Goal: Task Accomplishment & Management: Manage account settings

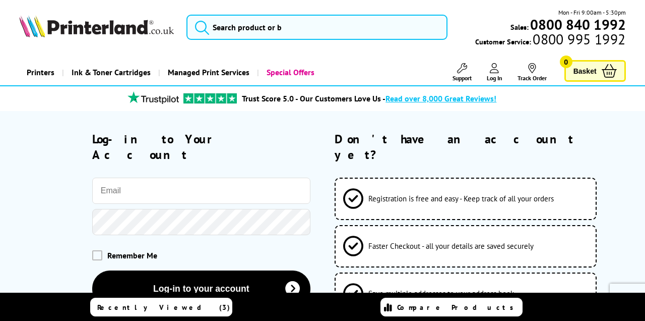
click at [536, 74] on link "Track Order" at bounding box center [532, 72] width 29 height 19
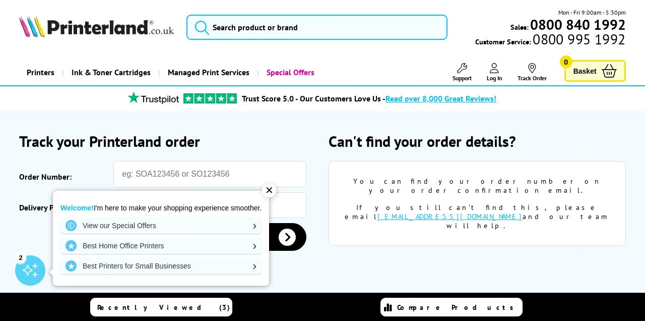
click at [270, 191] on div "✕" at bounding box center [269, 190] width 14 height 14
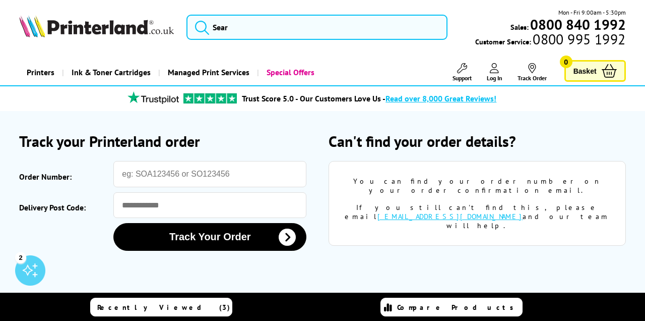
click at [493, 76] on span "Log In" at bounding box center [495, 78] width 16 height 8
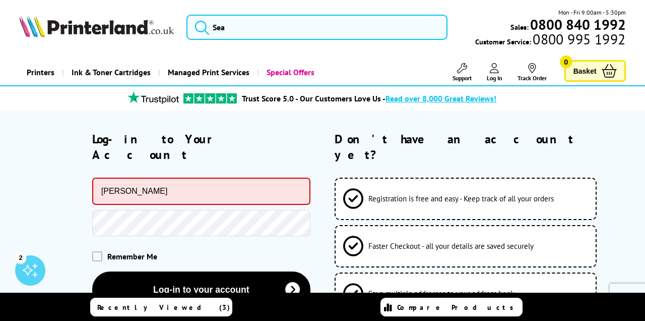
click at [246, 178] on input "daniel" at bounding box center [201, 191] width 218 height 27
type input "danielmoodie.act_enq@oi"
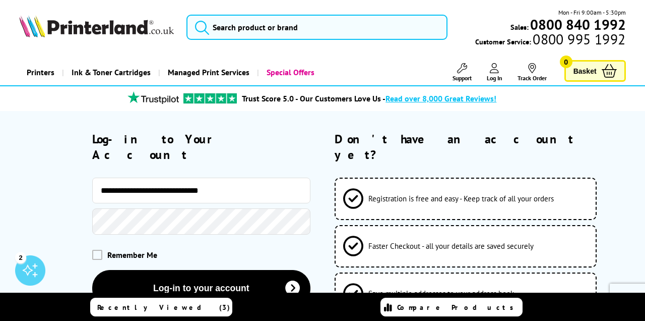
type input "**********"
click at [209, 240] on div "Remember Me" at bounding box center [164, 255] width 291 height 30
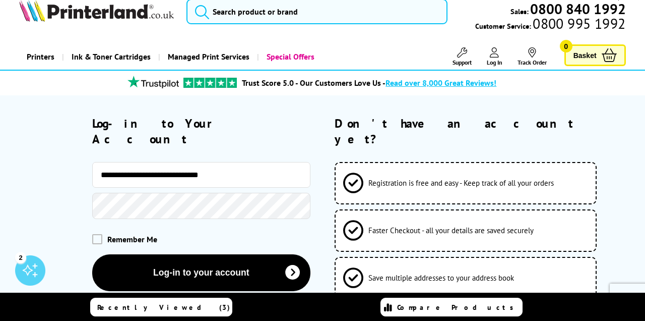
scroll to position [26, 0]
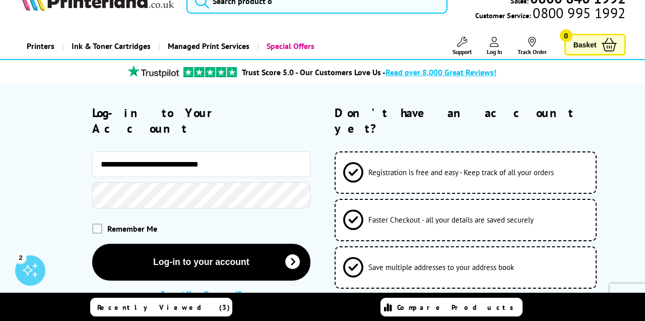
click at [201, 246] on button "Log-in to your account" at bounding box center [201, 262] width 218 height 37
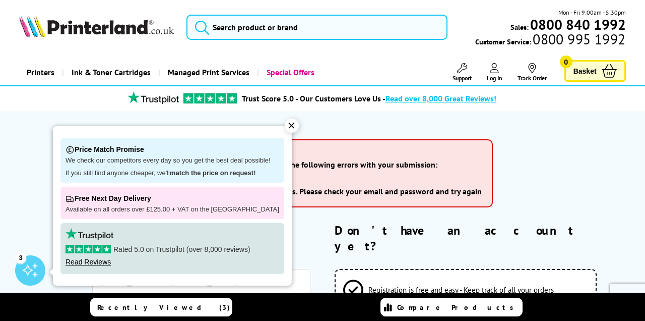
click at [285, 125] on div "✕" at bounding box center [292, 126] width 14 height 14
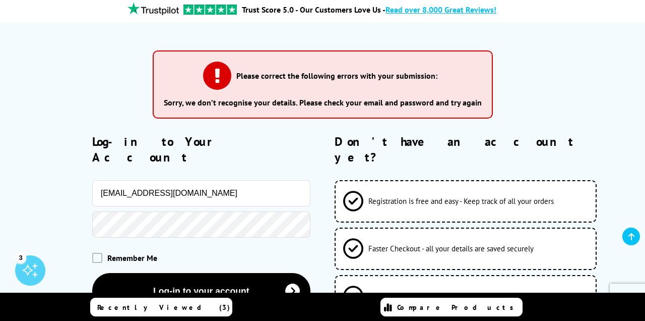
scroll to position [95, 0]
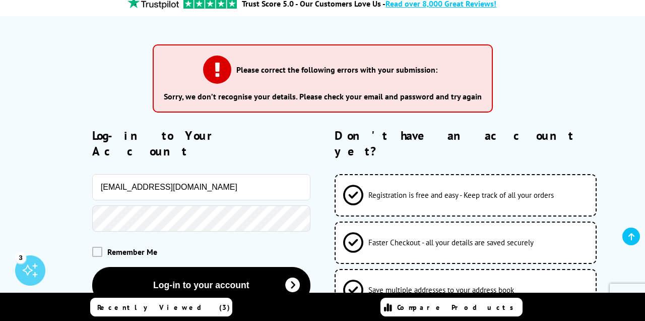
click at [143, 247] on span "Remember Me" at bounding box center [132, 252] width 50 height 10
click at [97, 247] on span at bounding box center [97, 252] width 10 height 10
click at [94, 248] on input "checkbox" at bounding box center [94, 248] width 0 height 0
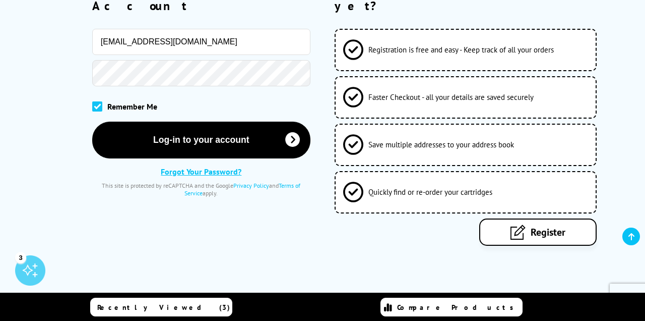
scroll to position [243, 0]
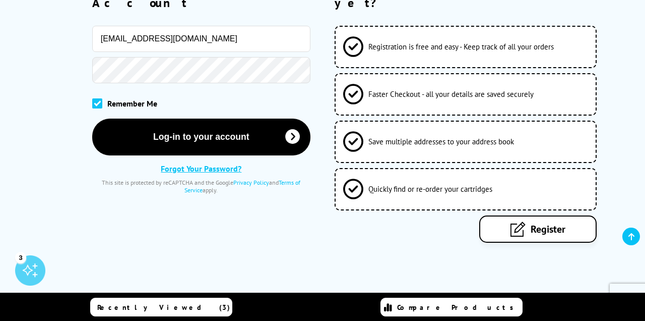
click at [221, 163] on link "Forgot Your Password?" at bounding box center [201, 168] width 81 height 10
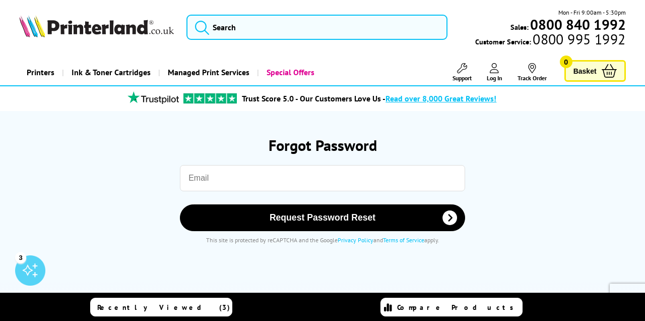
click at [249, 178] on input "email" at bounding box center [322, 178] width 285 height 26
type input "[EMAIL_ADDRESS][DOMAIN_NAME]"
click at [322, 217] on button "Request Password Reset" at bounding box center [322, 217] width 285 height 27
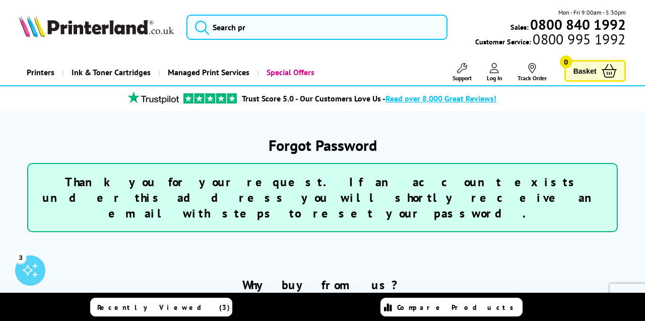
click at [498, 72] on icon at bounding box center [494, 68] width 9 height 10
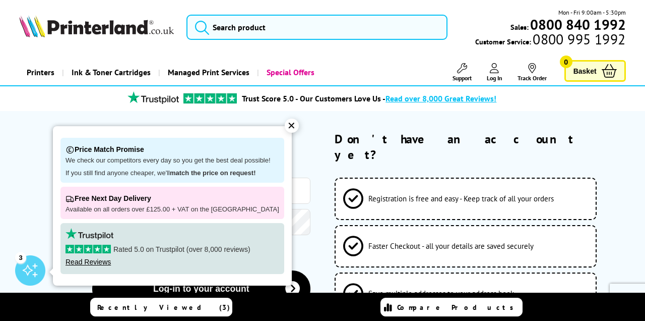
click at [285, 125] on div "✕" at bounding box center [292, 126] width 14 height 14
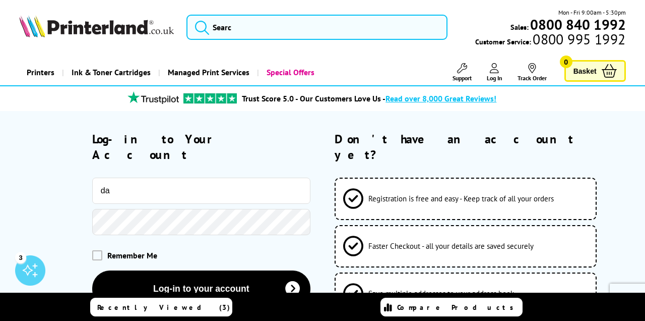
type input "d"
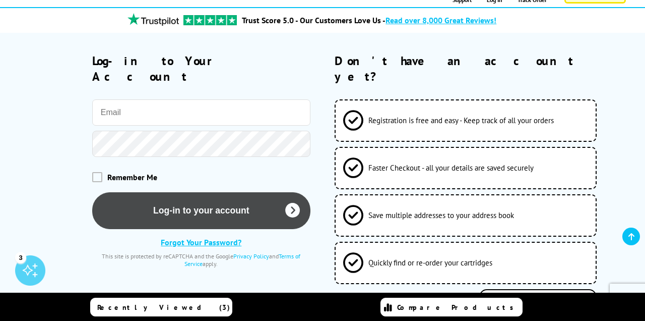
scroll to position [93, 0]
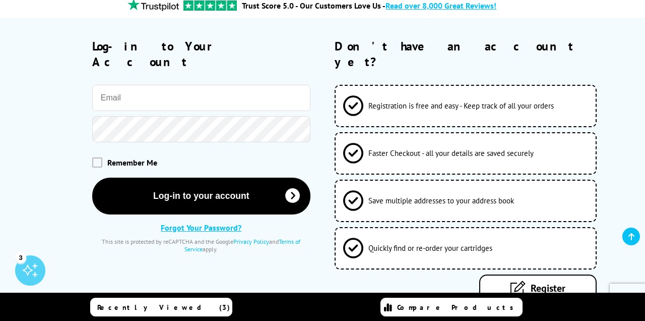
click at [178, 222] on link "Forgot Your Password?" at bounding box center [201, 227] width 81 height 10
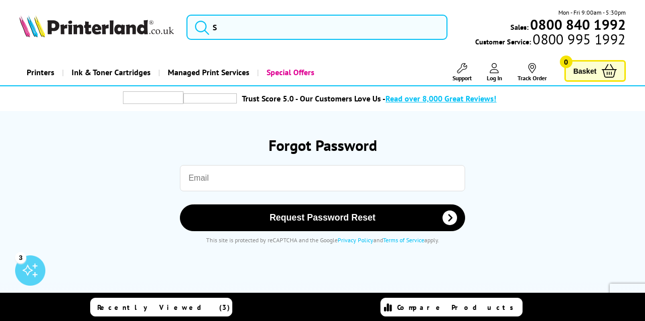
click at [258, 173] on input "email" at bounding box center [322, 178] width 285 height 26
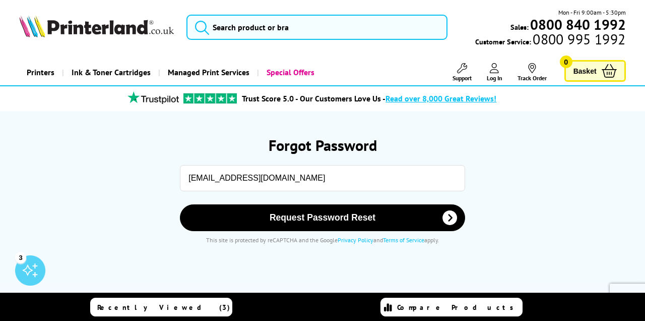
type input "[EMAIL_ADDRESS][DOMAIN_NAME]"
click at [322, 217] on button "Request Password Reset" at bounding box center [322, 217] width 285 height 27
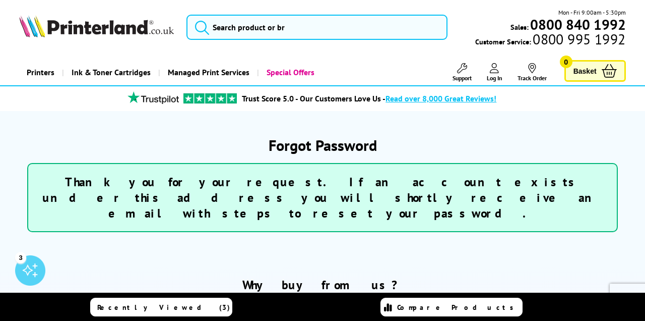
click at [533, 68] on icon at bounding box center [532, 68] width 8 height 10
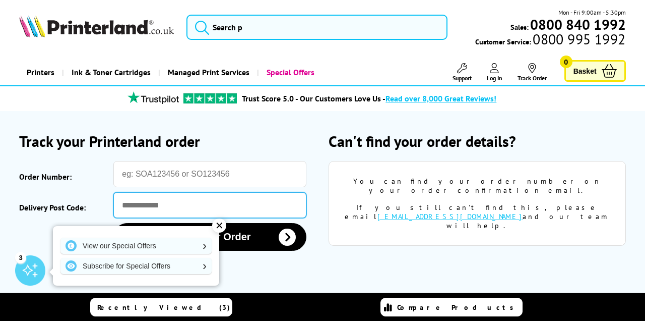
click at [151, 200] on input "Delivery Post Code:" at bounding box center [209, 205] width 193 height 26
type input "*******"
click at [210, 237] on button "Track Your Order" at bounding box center [209, 237] width 193 height 28
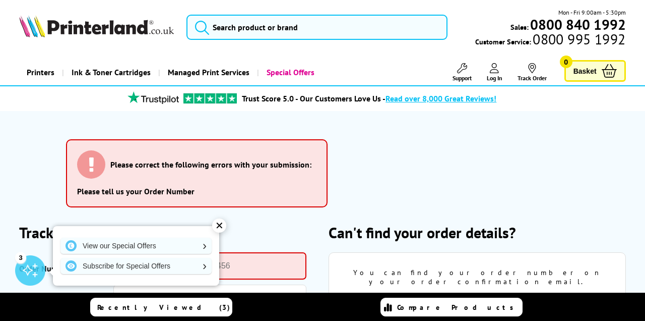
click at [493, 68] on icon at bounding box center [494, 68] width 9 height 10
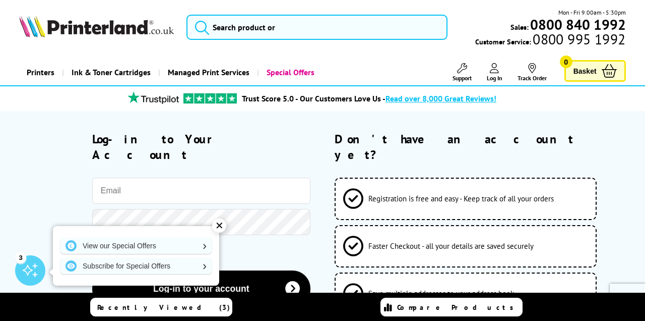
click at [218, 229] on div "✕" at bounding box center [219, 225] width 14 height 14
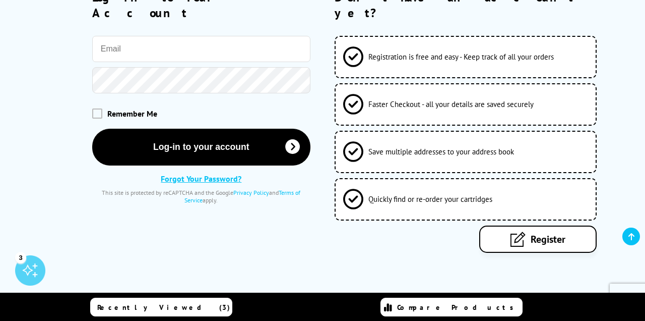
scroll to position [162, 0]
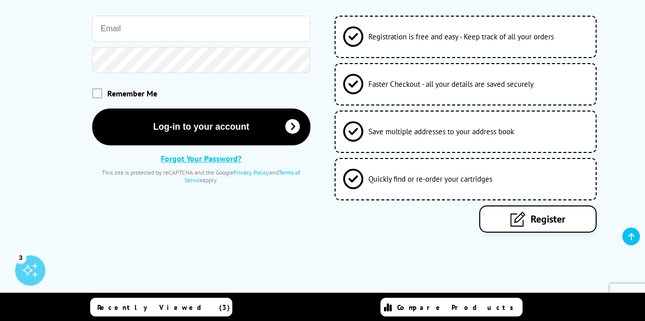
click at [224, 153] on div "Forgot Your Password? This site is protected by reCAPTCHA and the Google Privac…" at bounding box center [201, 168] width 218 height 30
click at [224, 153] on link "Forgot Your Password?" at bounding box center [201, 158] width 81 height 10
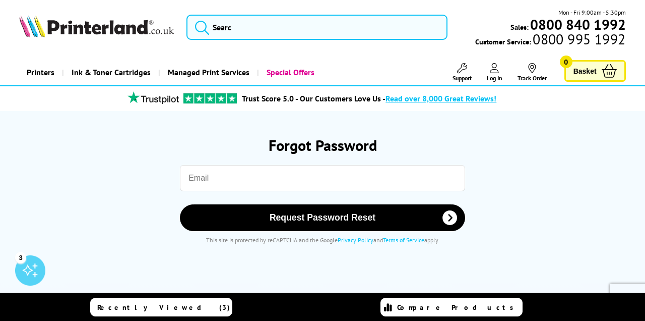
click at [232, 171] on input "email" at bounding box center [322, 178] width 285 height 26
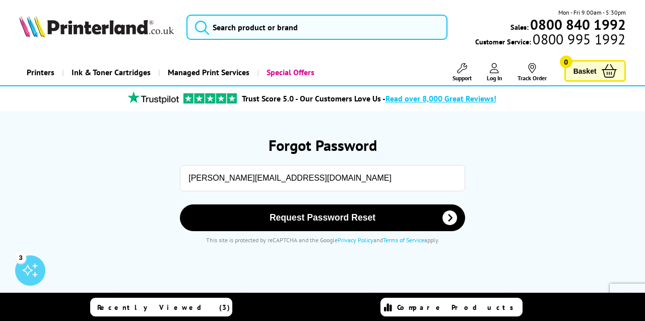
type input "[PERSON_NAME][EMAIL_ADDRESS][DOMAIN_NAME]"
click at [322, 217] on button "Request Password Reset" at bounding box center [322, 217] width 285 height 27
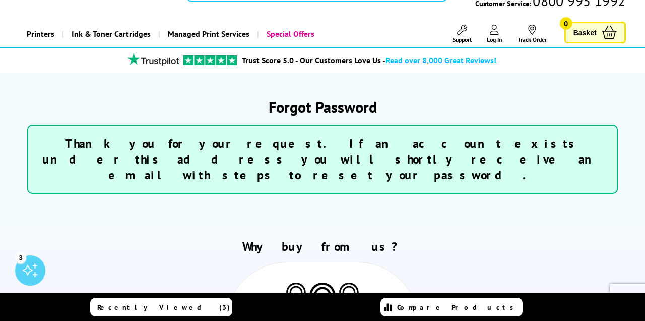
scroll to position [37, 0]
